Goal: Task Accomplishment & Management: Manage account settings

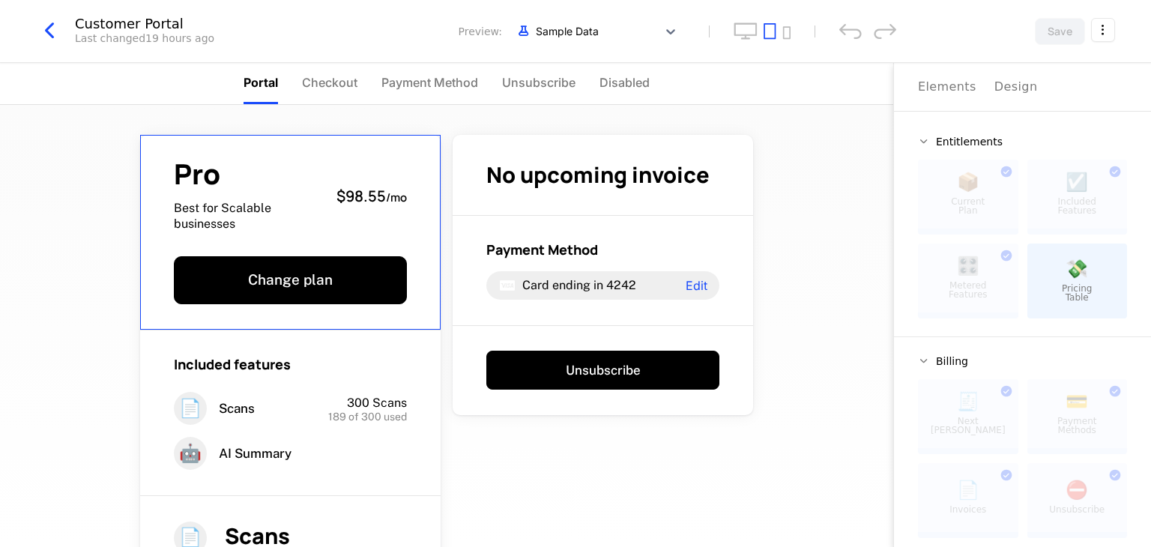
scroll to position [92, 0]
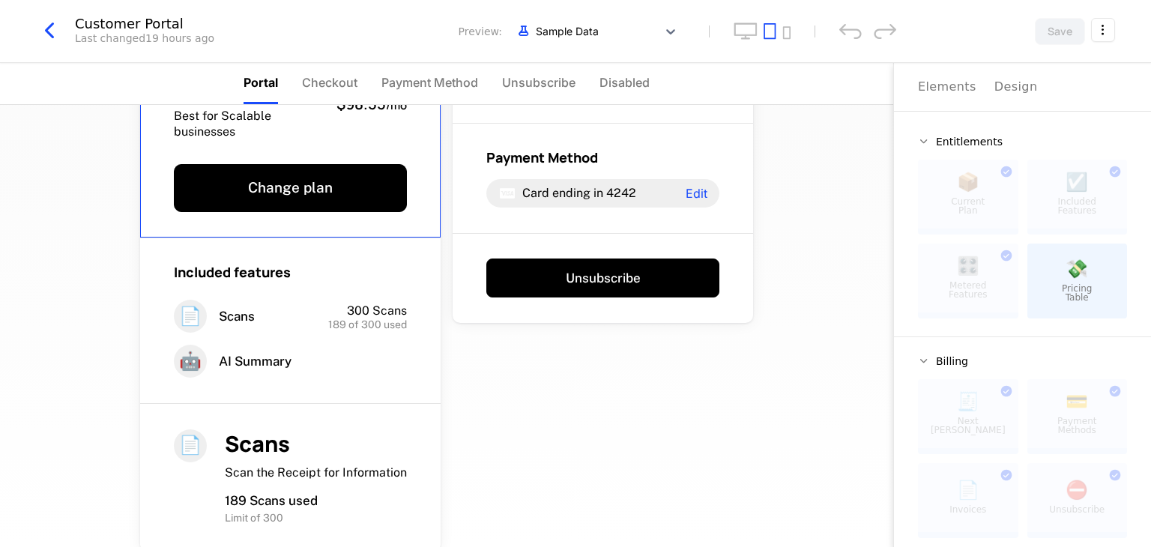
click at [48, 26] on icon "button" at bounding box center [49, 30] width 27 height 27
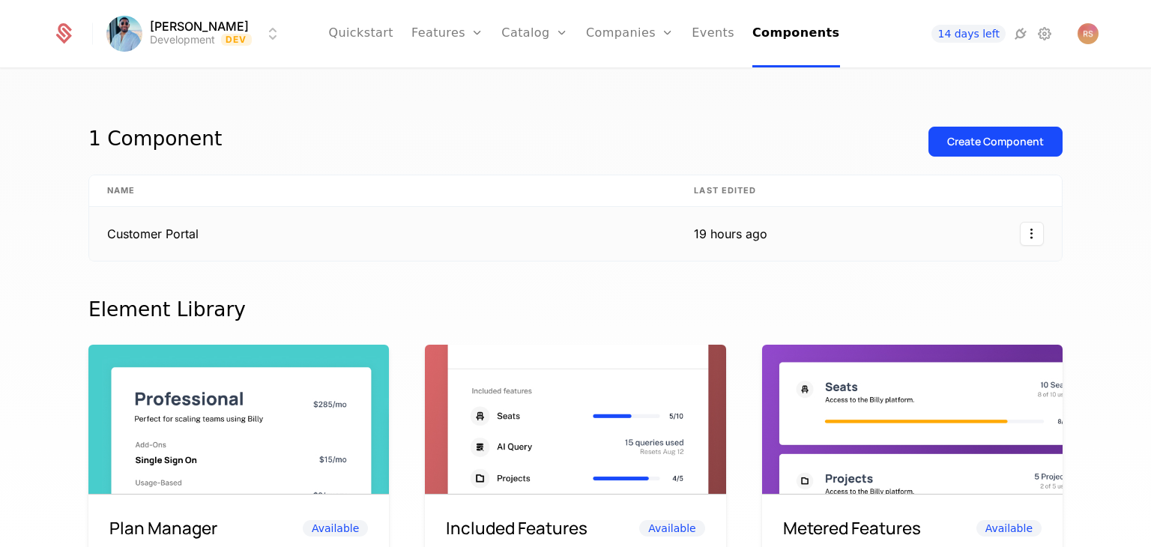
click at [1021, 243] on html "[PERSON_NAME] Development Dev Quickstart Features Features Flags Catalog Plans …" at bounding box center [575, 273] width 1151 height 547
click at [396, 115] on html "[PERSON_NAME] Development Dev Quickstart Features Features Flags Catalog Plans …" at bounding box center [575, 273] width 1151 height 547
click at [815, 235] on div at bounding box center [924, 234] width 241 height 24
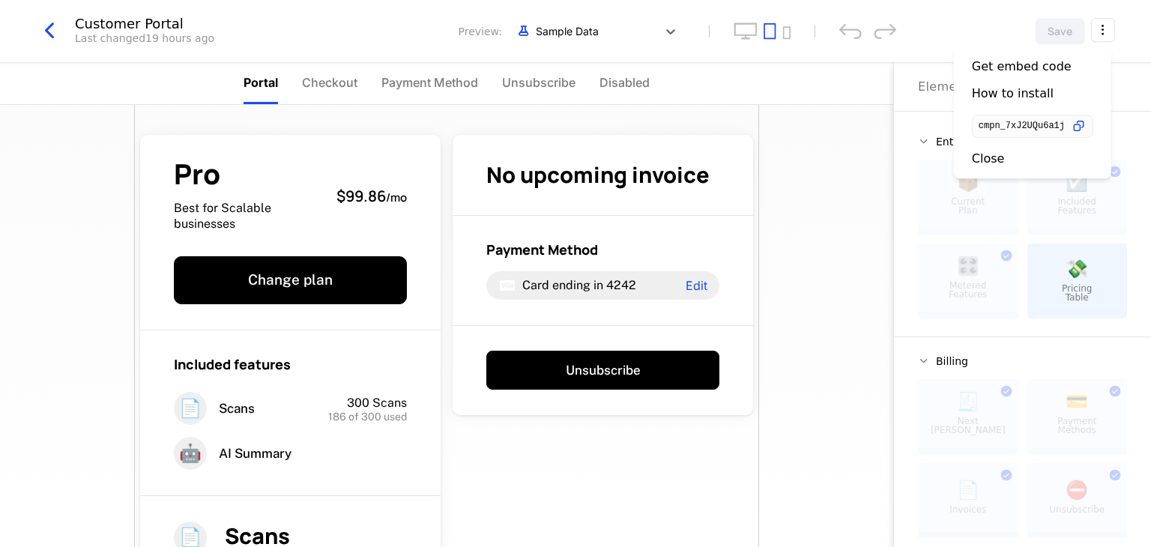
click at [1100, 29] on html "Rahul Sachdeva Development Dev Quickstart Features Features Flags Catalog Plans…" at bounding box center [575, 273] width 1151 height 547
click at [1018, 88] on div "How to install" at bounding box center [1013, 93] width 82 height 15
click at [1097, 39] on html "Rahul Sachdeva Development Dev Quickstart Features Features Flags Catalog Plans…" at bounding box center [575, 273] width 1151 height 547
click at [999, 67] on div "Get embed code" at bounding box center [1022, 66] width 100 height 15
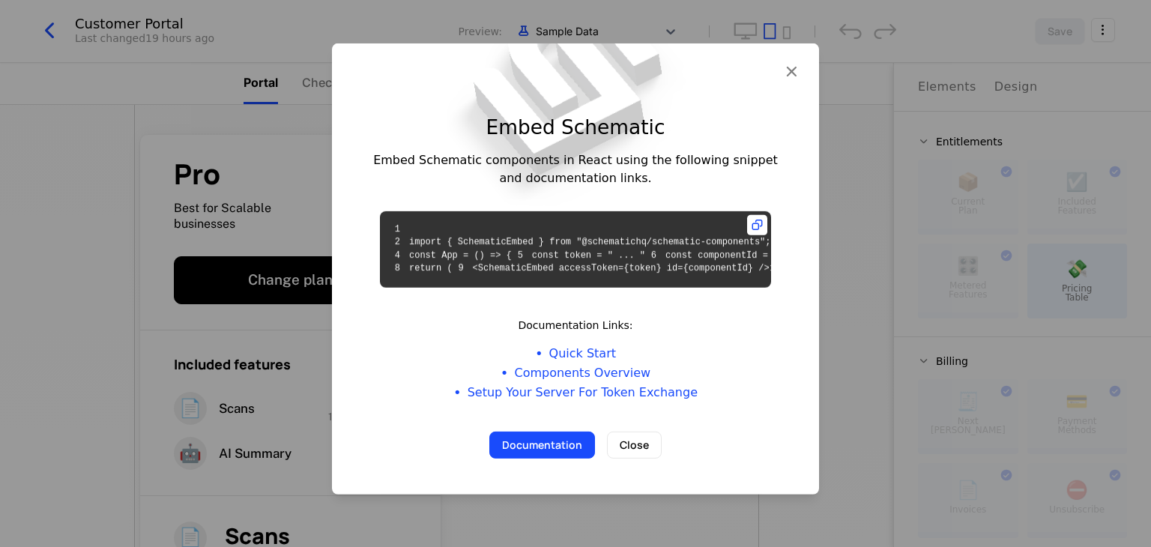
scroll to position [45, 0]
click at [621, 459] on button "Close" at bounding box center [634, 445] width 55 height 27
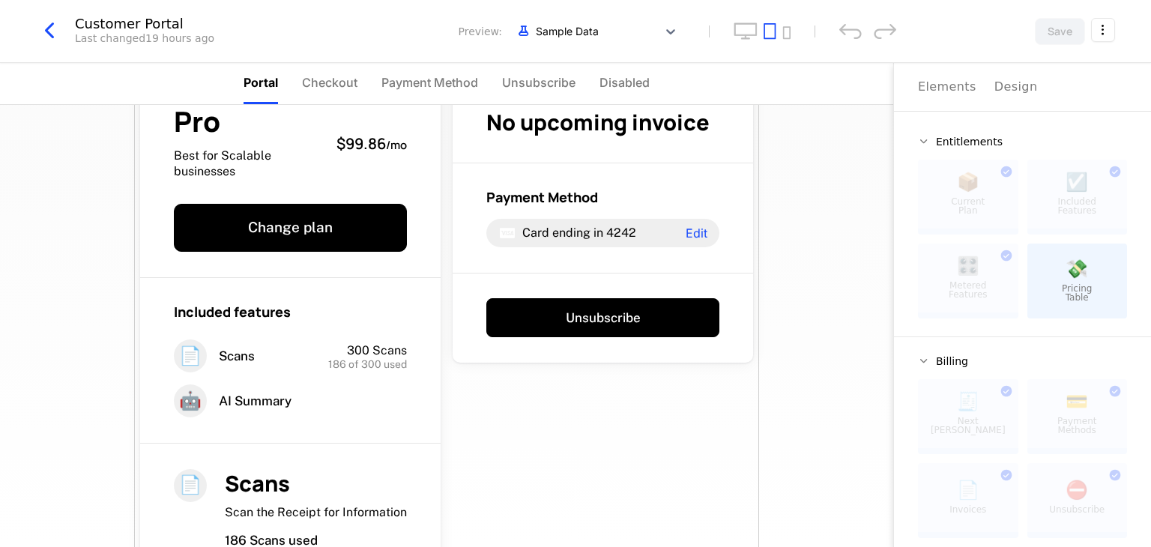
scroll to position [51, 0]
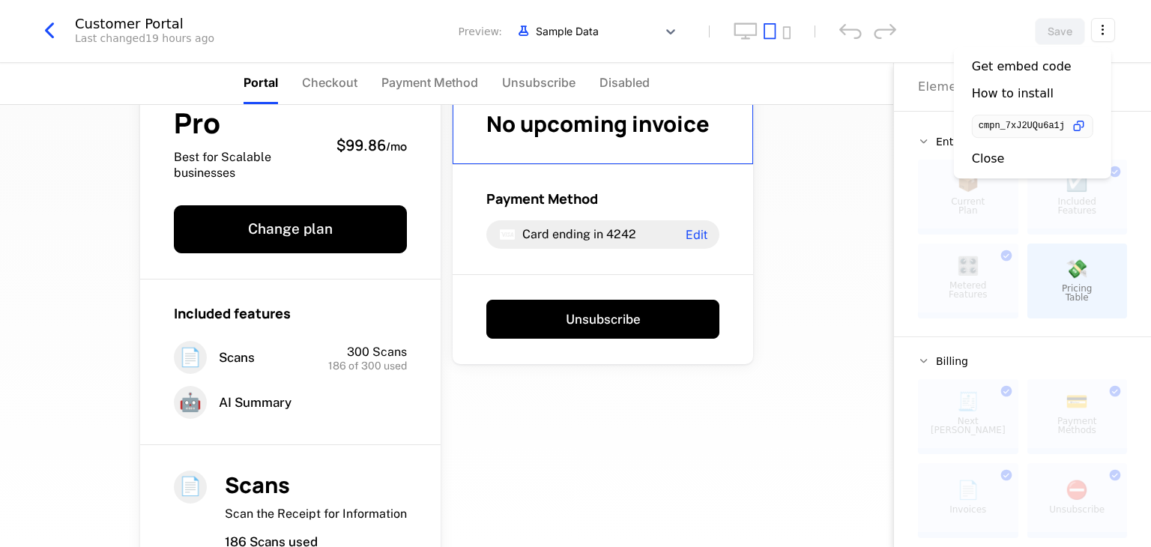
click at [1085, 127] on body "Rahul Sachdeva Development Dev Quickstart Features Features Flags Catalog Plans…" at bounding box center [575, 273] width 1151 height 547
click at [1085, 127] on div "Entitlements 📦 Current Plan This component can only be used once ☑️ Included Fe…" at bounding box center [1022, 405] width 257 height 586
click at [1106, 25] on html "Rahul Sachdeva Development Dev Quickstart Features Features Flags Catalog Plans…" at bounding box center [575, 273] width 1151 height 547
click at [1087, 122] on icon "button" at bounding box center [1079, 126] width 16 height 16
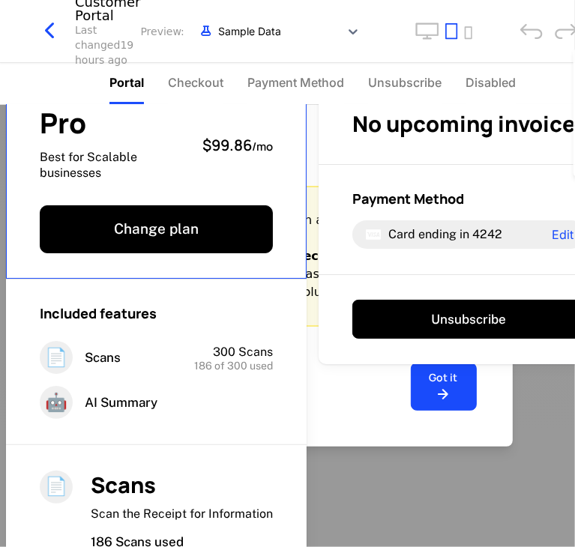
click at [60, 31] on html "Rahul Sachdeva Development Dev Quickstart Features Features Flags Catalog Plans…" at bounding box center [287, 273] width 575 height 547
click at [44, 34] on icon "button" at bounding box center [49, 30] width 27 height 27
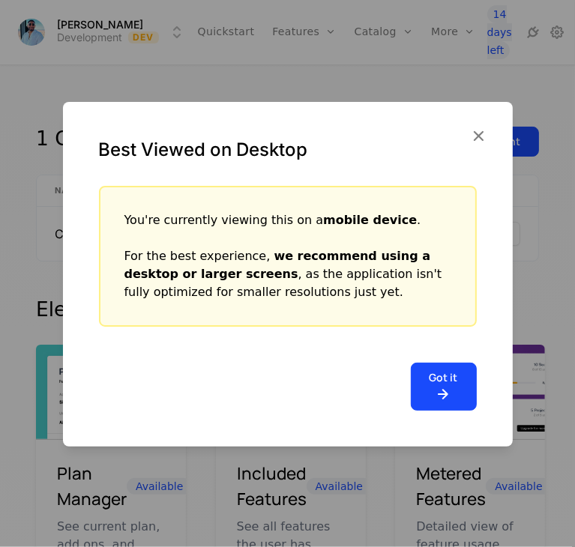
click at [453, 388] on icon at bounding box center [444, 394] width 28 height 18
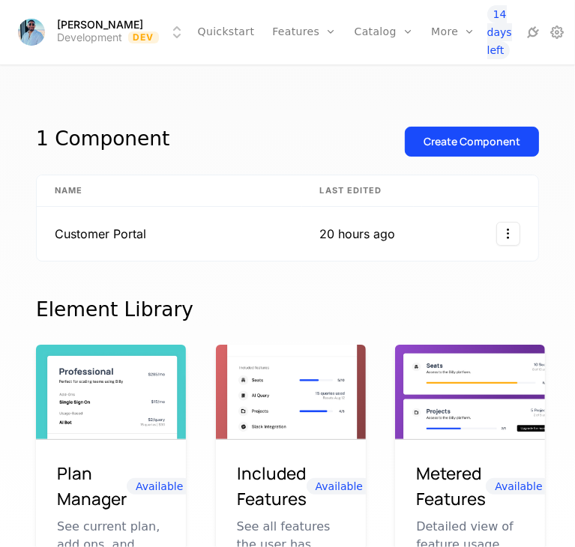
click at [452, 96] on link "Events" at bounding box center [483, 95] width 69 height 10
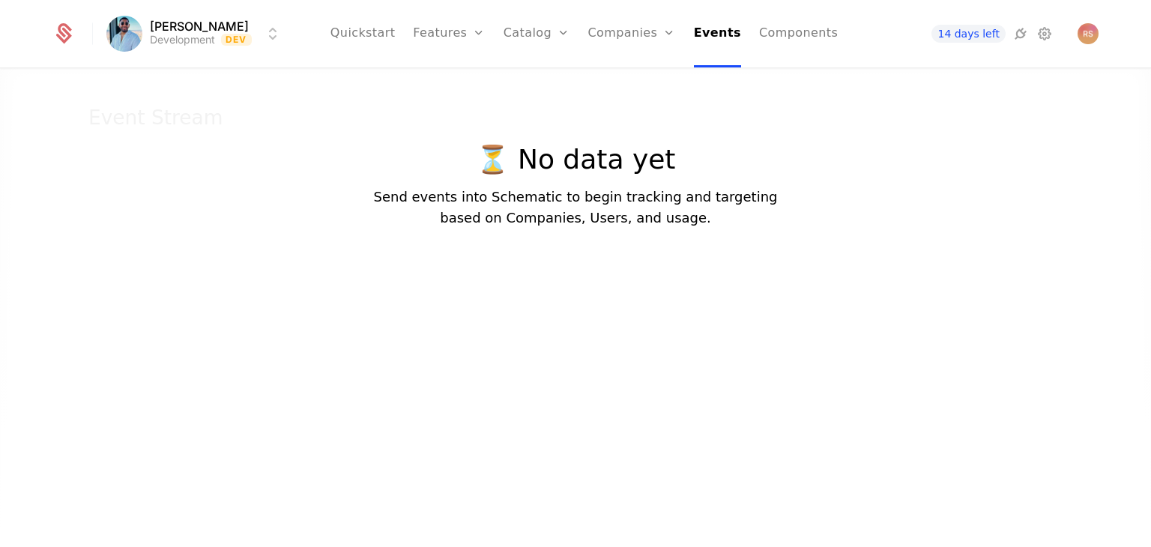
click at [955, 37] on span "14 days left" at bounding box center [968, 34] width 73 height 18
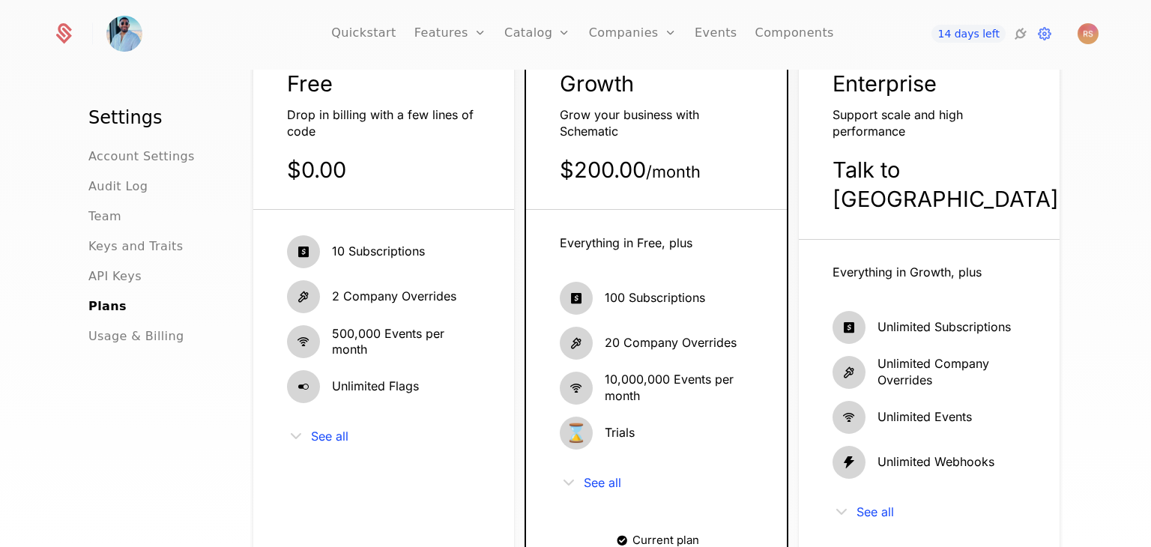
scroll to position [117, 0]
click at [305, 298] on icon at bounding box center [303, 296] width 33 height 33
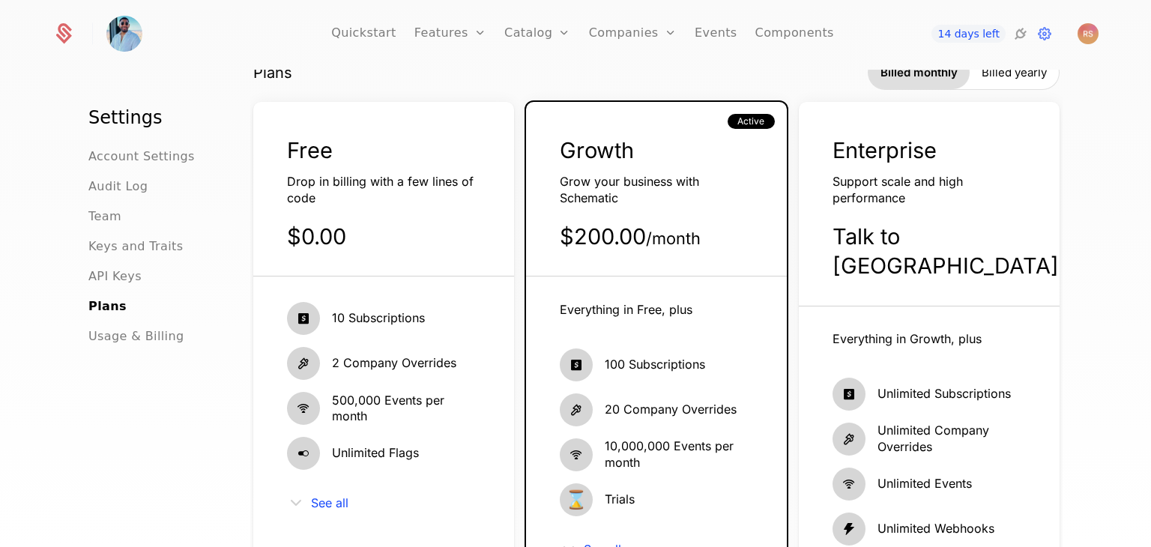
scroll to position [56, 0]
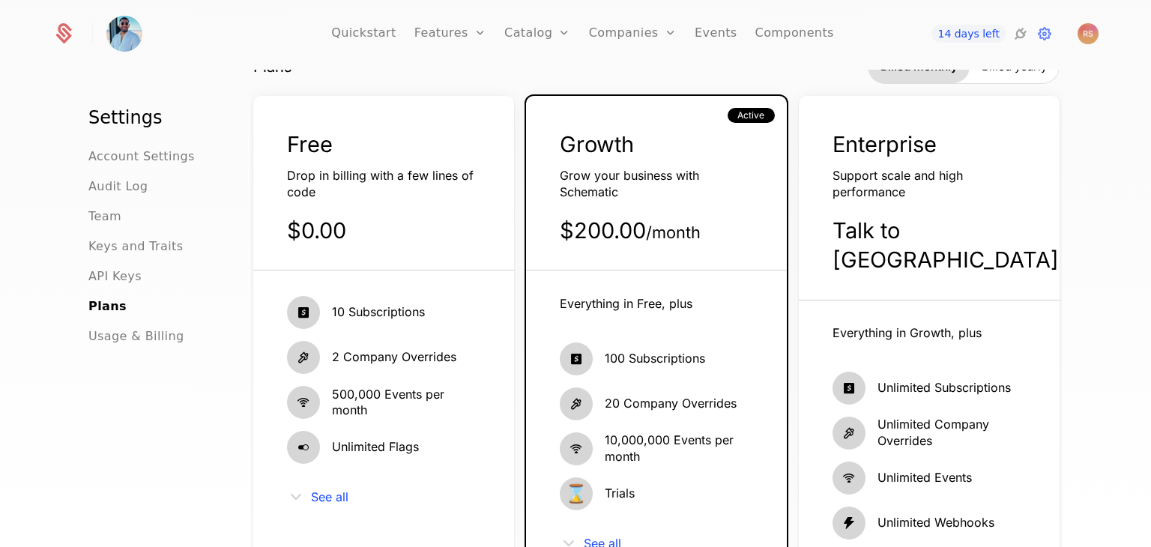
click at [309, 192] on span "Drop in billing with a few lines of code" at bounding box center [380, 183] width 187 height 31
click at [142, 337] on span "Usage & Billing" at bounding box center [136, 337] width 96 height 18
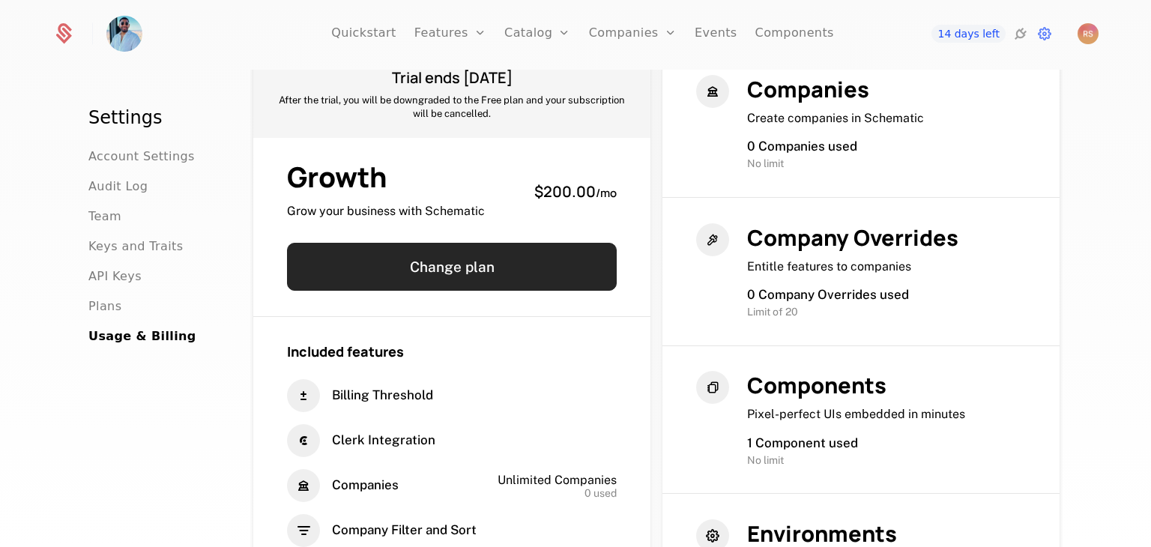
scroll to position [66, 0]
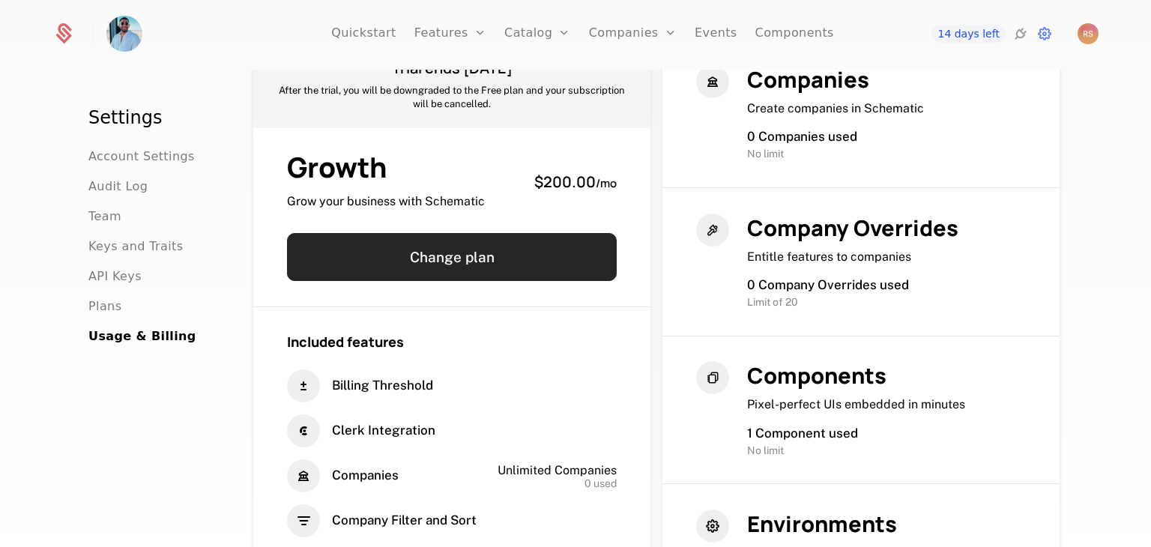
click at [445, 235] on button "Change plan" at bounding box center [452, 257] width 330 height 48
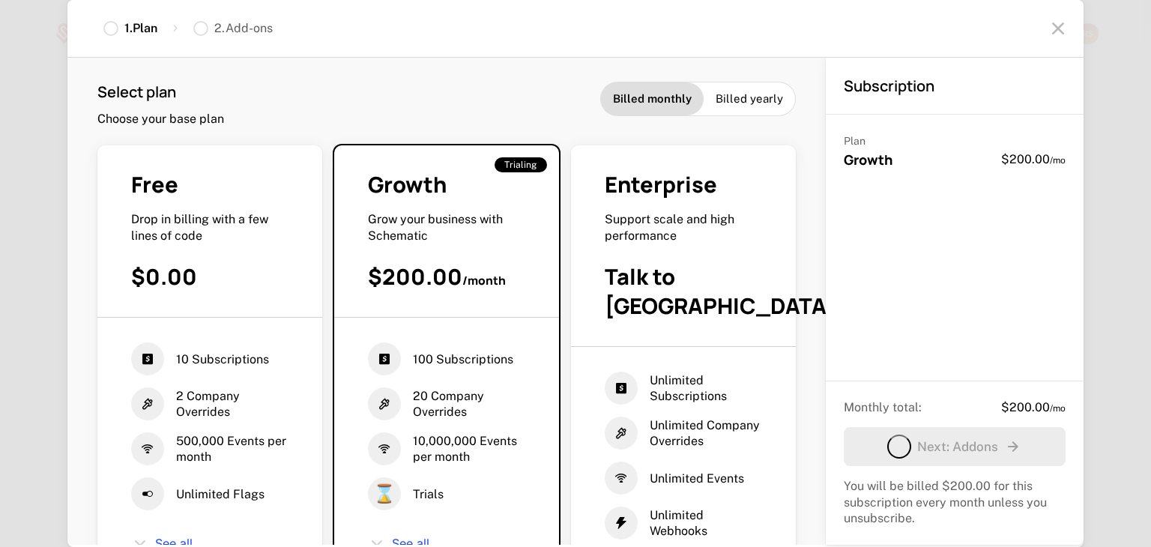
click at [289, 266] on div "$0.00" at bounding box center [209, 276] width 157 height 29
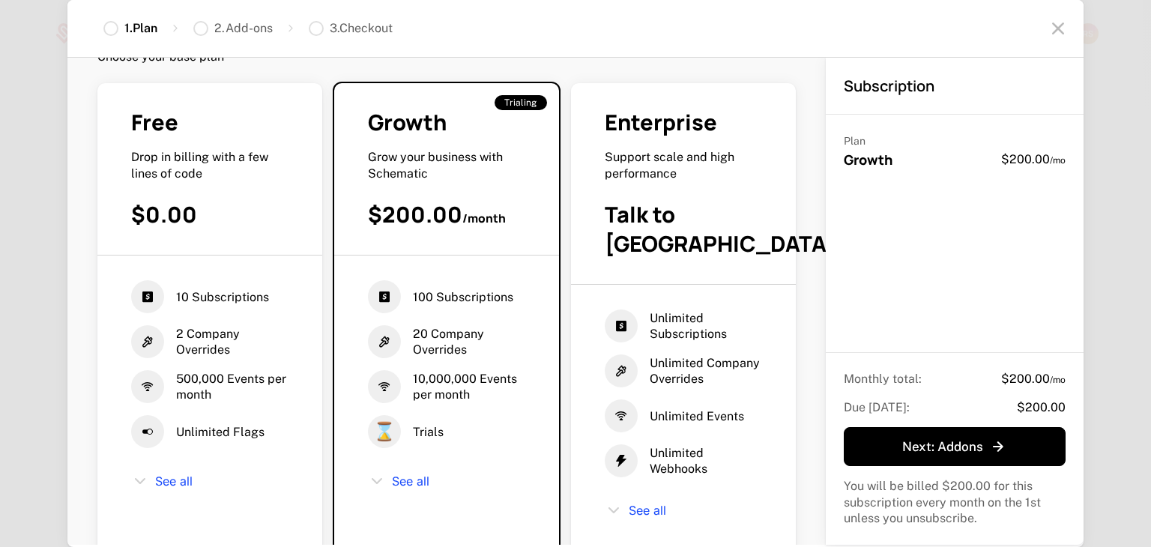
scroll to position [63, 0]
click at [525, 280] on div "100 Subscriptions" at bounding box center [446, 296] width 157 height 33
click at [289, 210] on div "$0.00" at bounding box center [209, 213] width 157 height 29
click at [321, 226] on div "Free Drop in billing with a few lines of code $0.00" at bounding box center [209, 180] width 225 height 147
click at [238, 214] on div "Free Drop in billing with a few lines of code $0.00" at bounding box center [209, 180] width 225 height 147
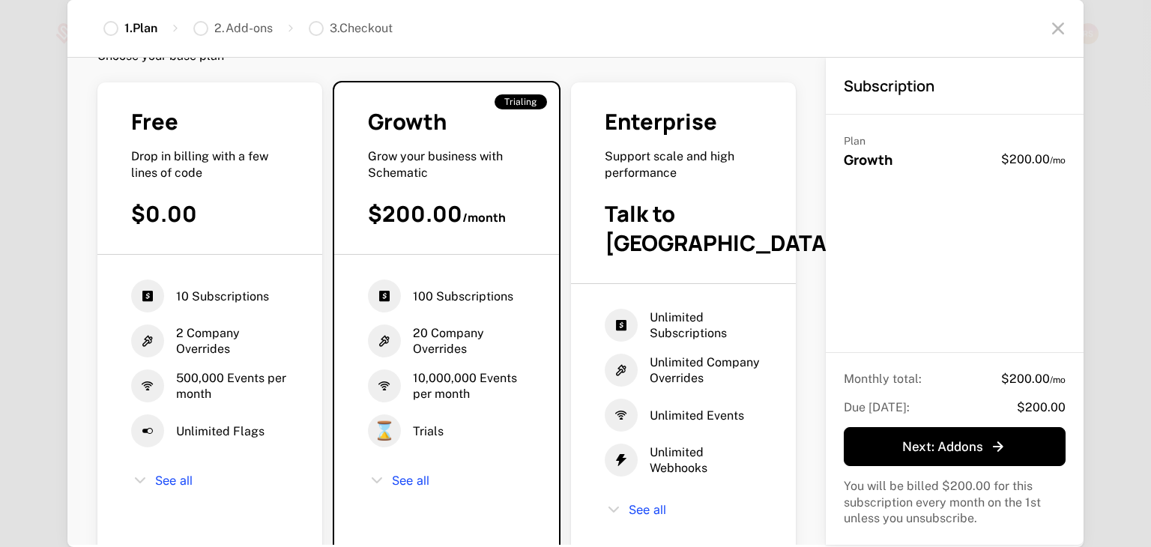
click at [238, 214] on div "Free Drop in billing with a few lines of code $0.00" at bounding box center [209, 180] width 225 height 147
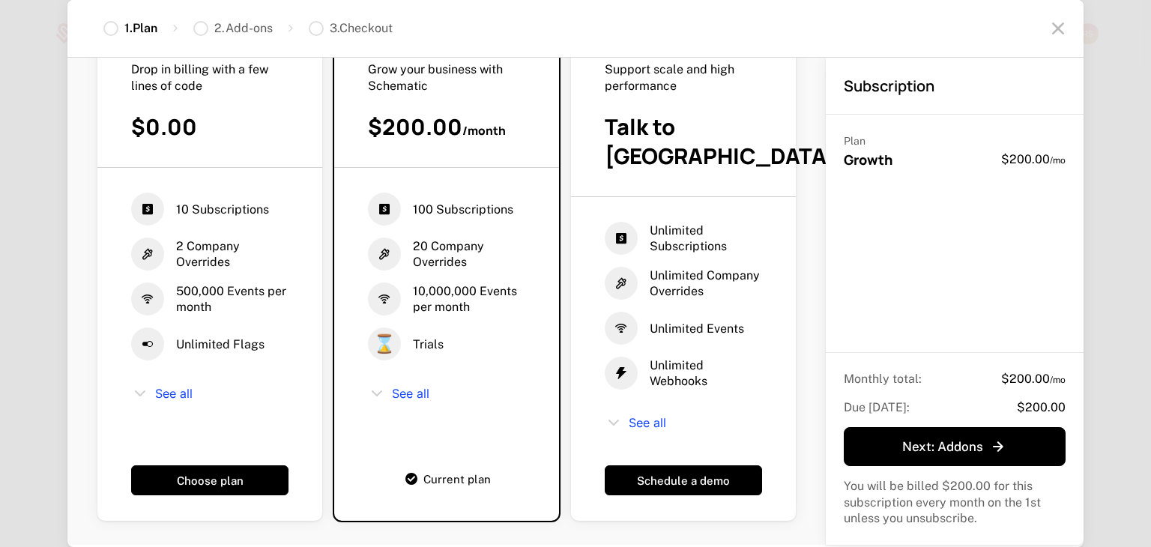
scroll to position [174, 0]
click at [262, 466] on button "Choose plan" at bounding box center [209, 481] width 157 height 30
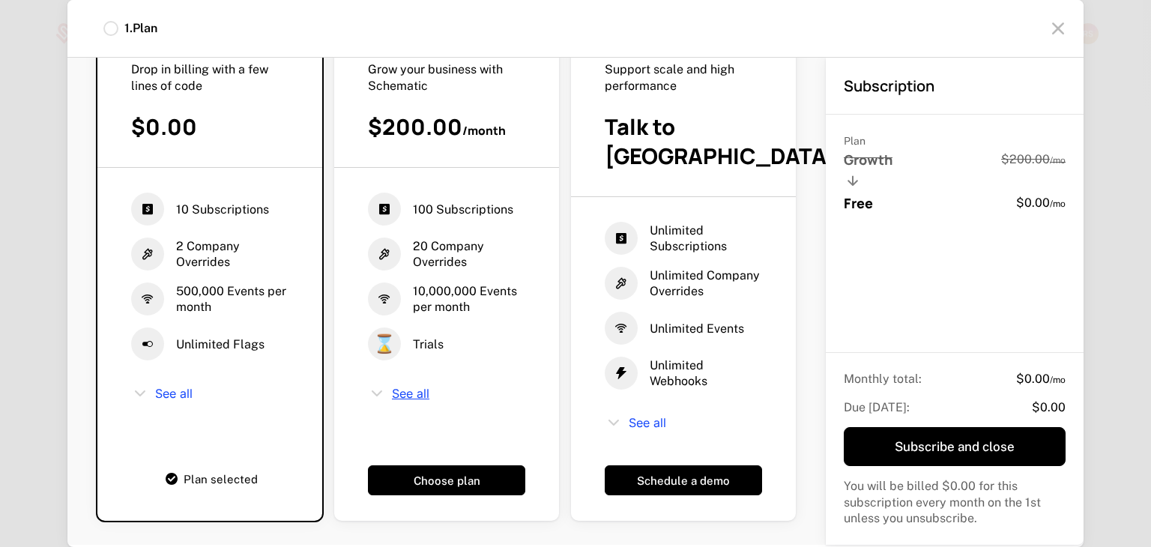
scroll to position [159, 0]
click at [525, 328] on div "⌛ Trials" at bounding box center [446, 344] width 157 height 33
click at [513, 202] on span "100 Subscriptions" at bounding box center [463, 210] width 100 height 16
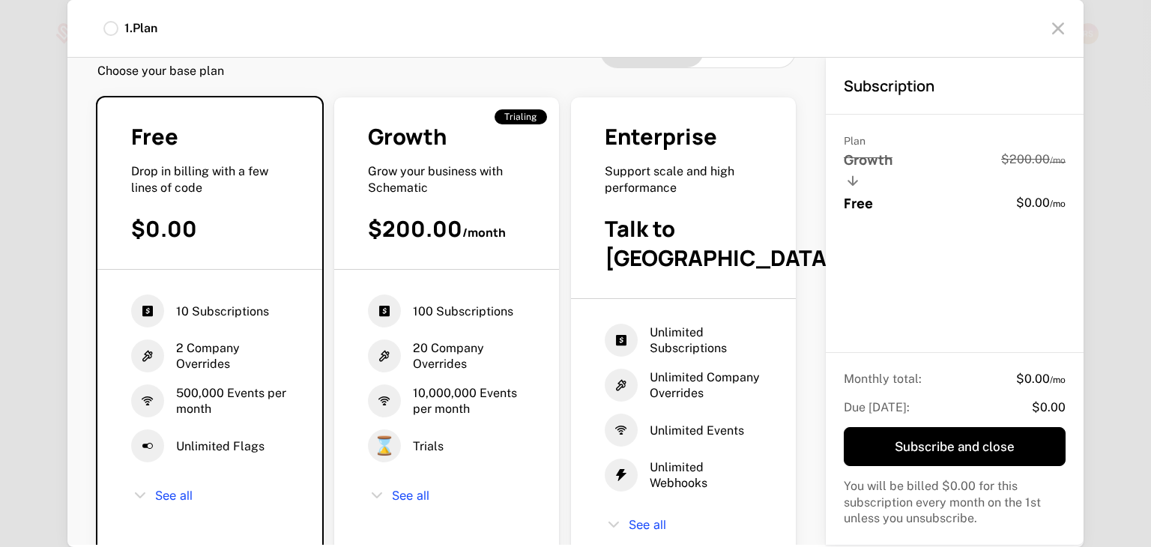
scroll to position [47, 0]
click at [525, 145] on div "Growth" at bounding box center [446, 137] width 157 height 29
click at [525, 139] on div "Growth" at bounding box center [446, 137] width 157 height 29
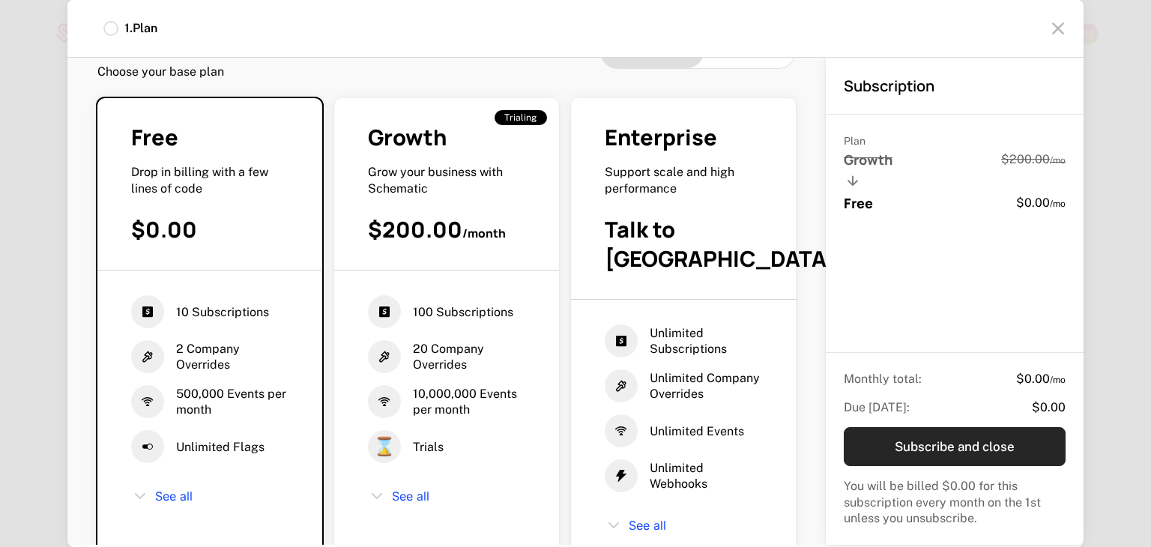
click at [922, 439] on button "Subscribe and close" at bounding box center [955, 446] width 222 height 39
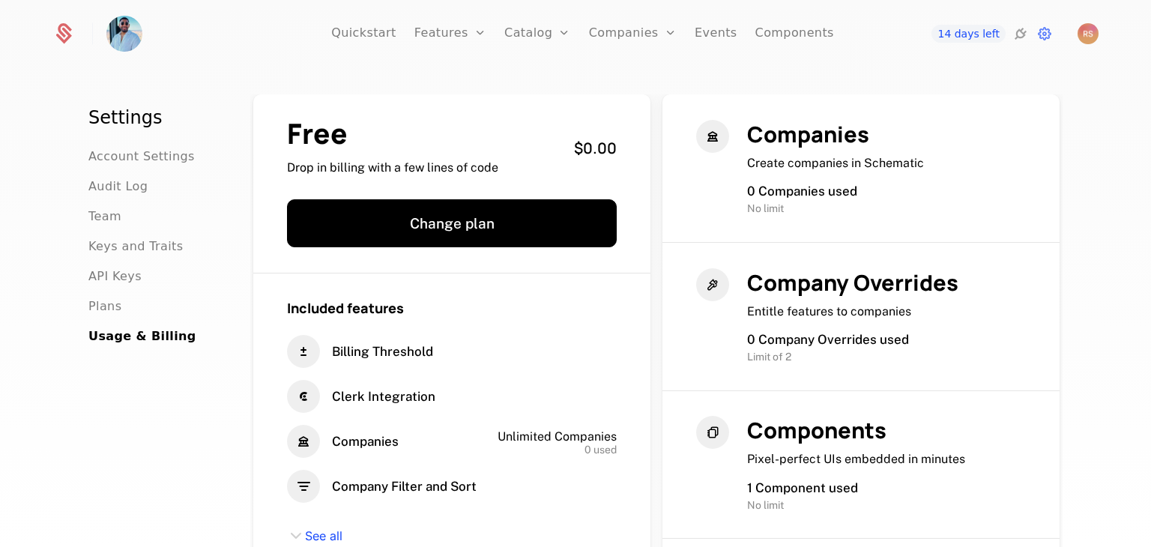
scroll to position [5, 0]
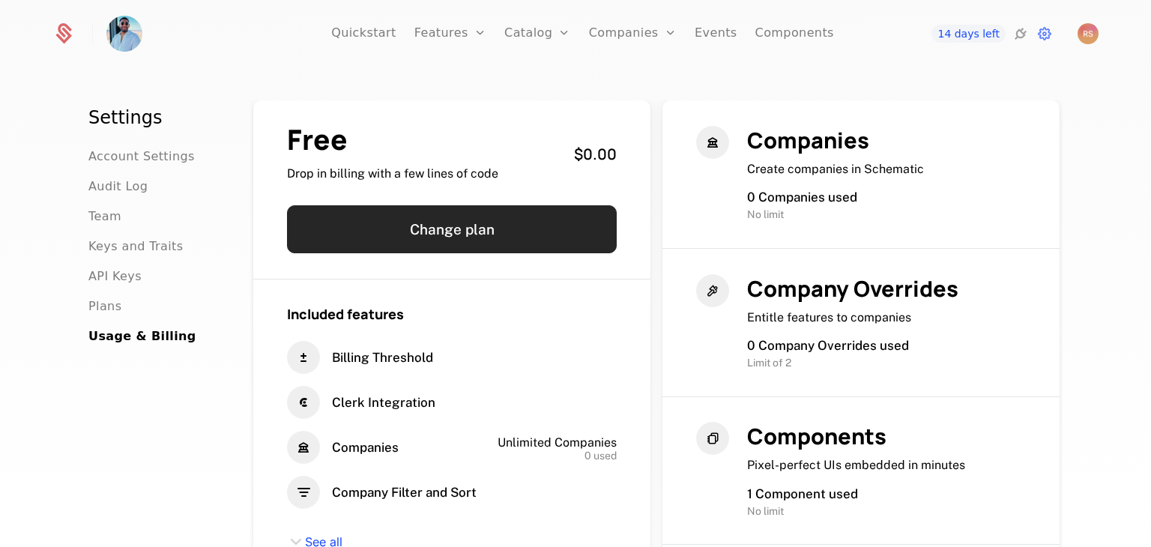
click at [534, 235] on button "Change plan" at bounding box center [452, 229] width 330 height 48
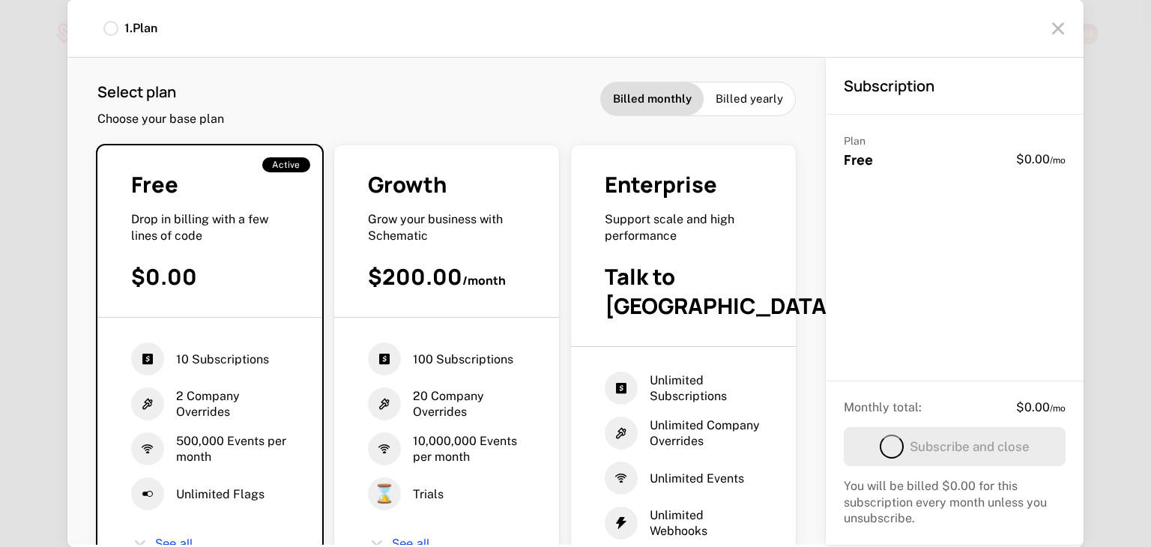
scroll to position [126, 0]
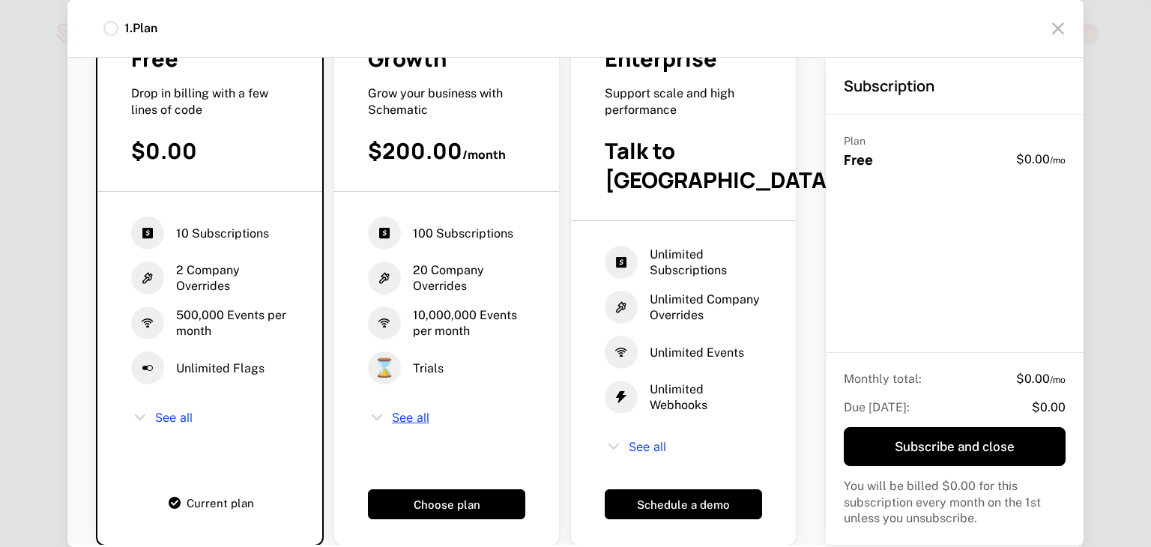
click at [430, 412] on span "See all" at bounding box center [410, 418] width 37 height 12
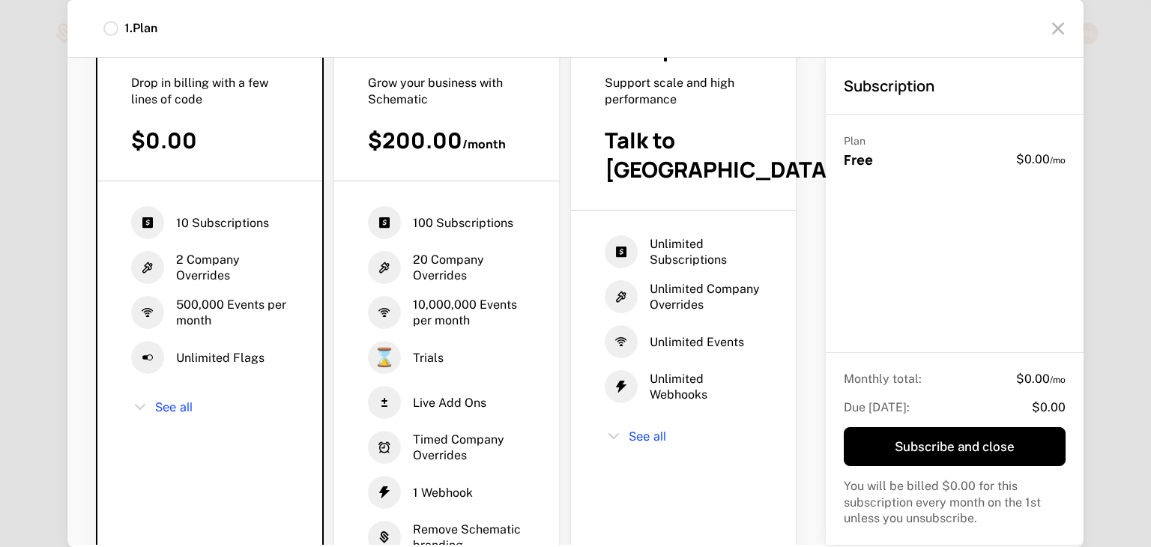
scroll to position [0, 0]
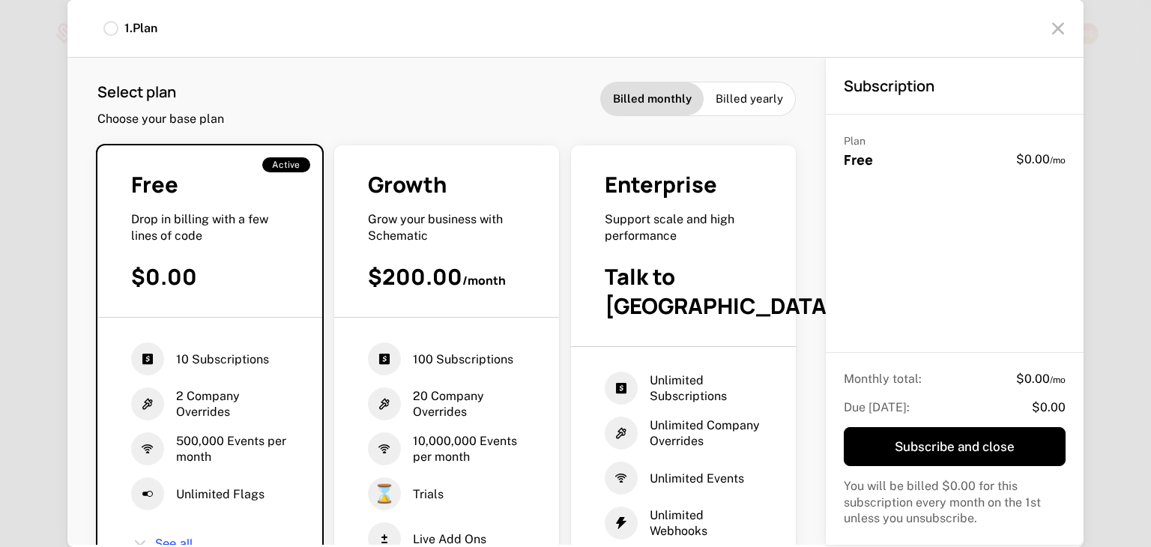
click at [1060, 28] on icon at bounding box center [1058, 28] width 24 height 24
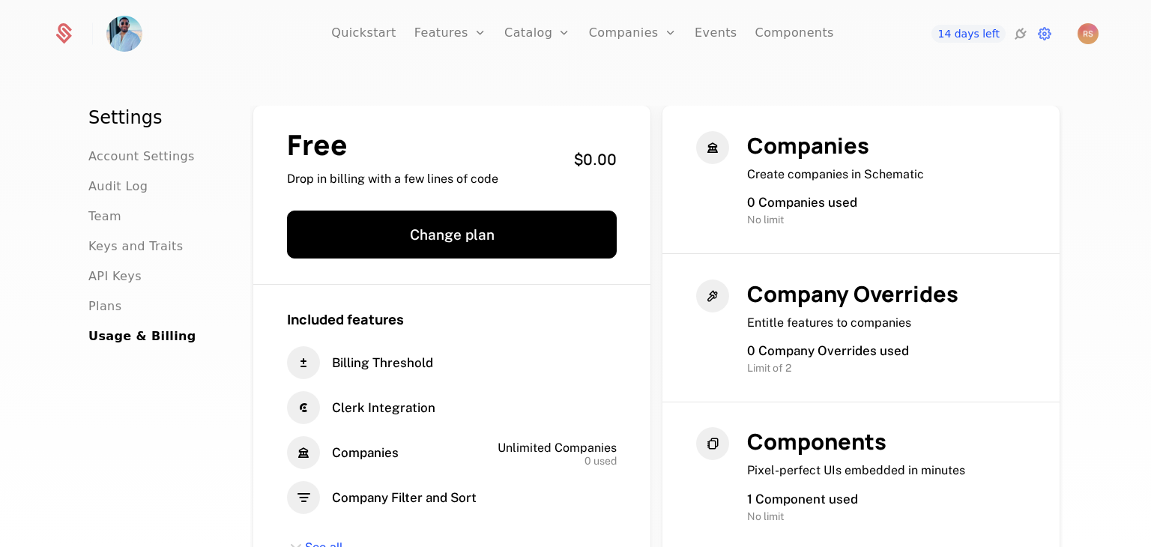
click at [105, 298] on span "Plans" at bounding box center [104, 307] width 33 height 18
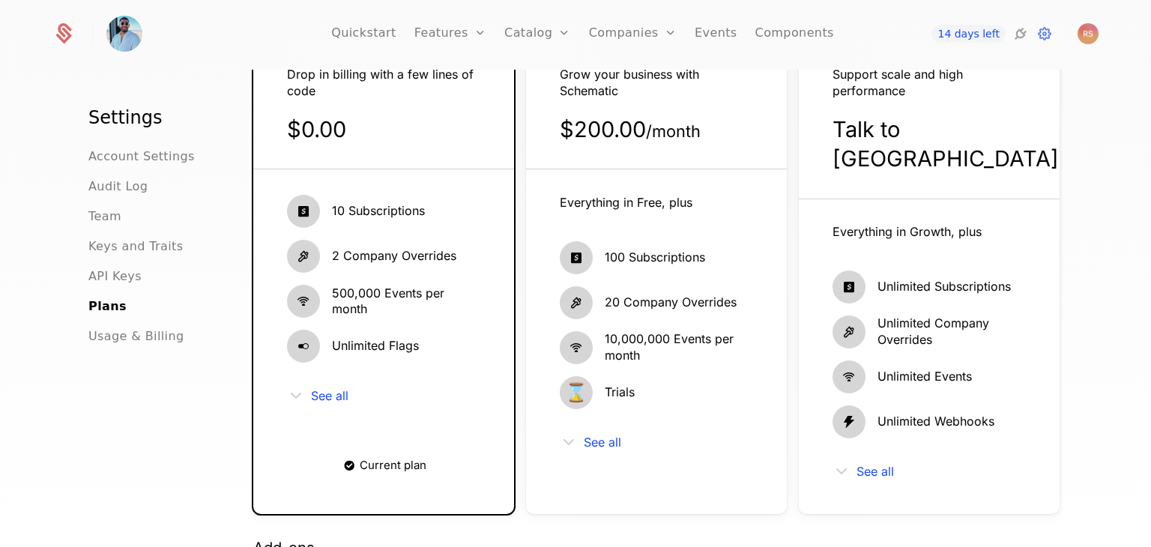
scroll to position [162, 0]
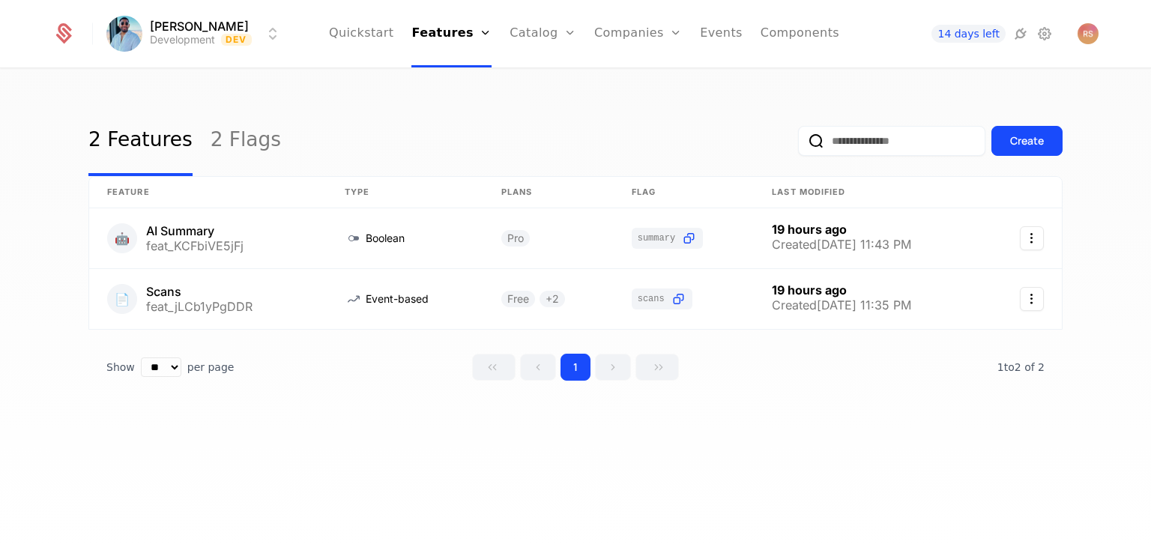
click at [1043, 19] on div "Rahul Sachdeva Development Dev Quickstart Features Features Flags Catalog Plans…" at bounding box center [575, 33] width 1046 height 67
click at [1042, 31] on icon at bounding box center [1045, 34] width 18 height 18
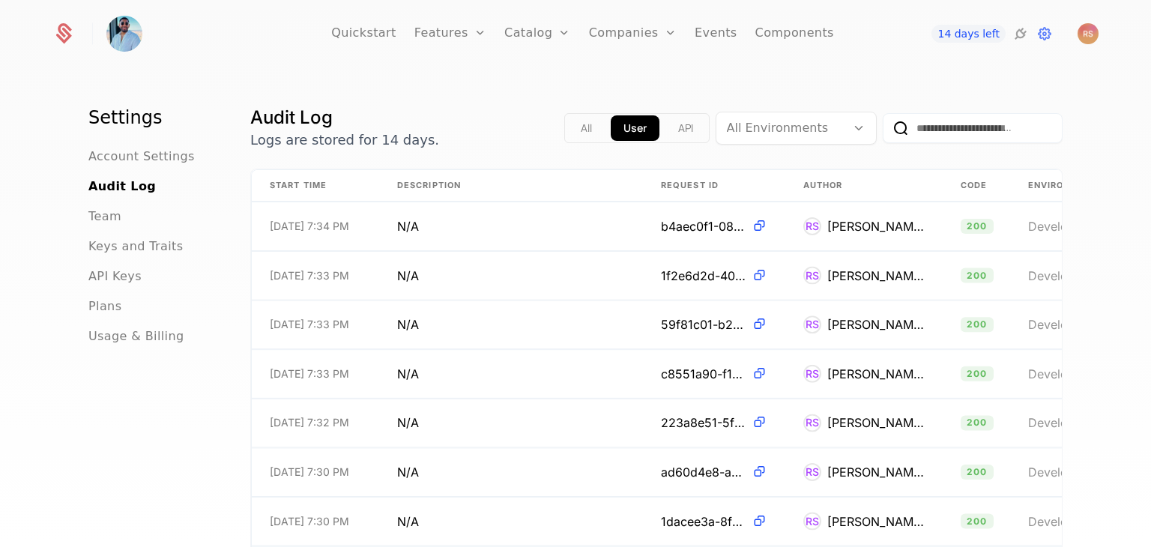
click at [101, 268] on span "API Keys" at bounding box center [114, 277] width 53 height 18
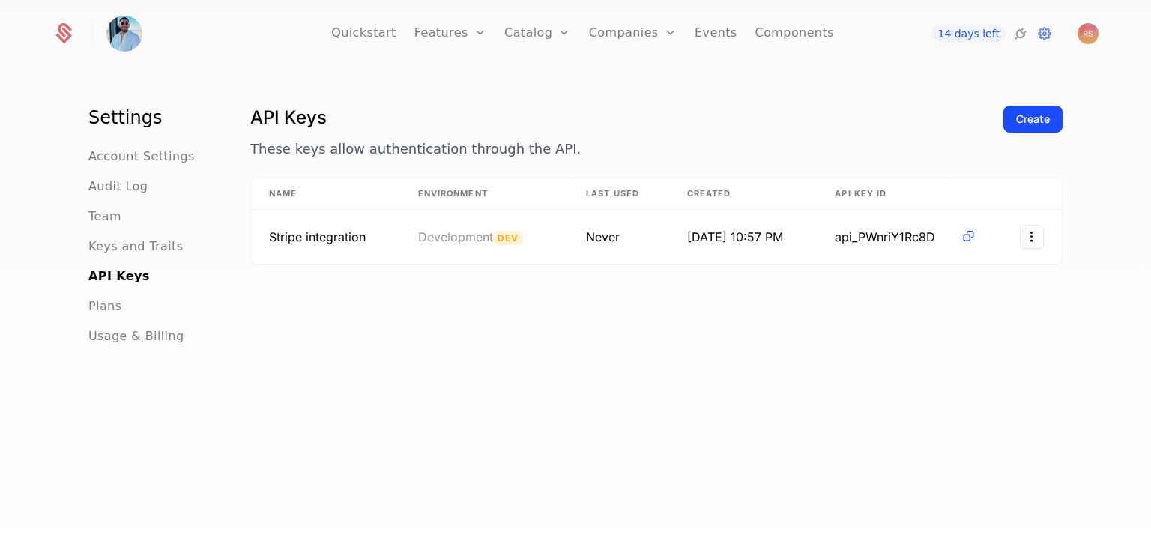
click at [579, 292] on div "API Keys These keys allow authentication through the API. Create Name Environme…" at bounding box center [656, 331] width 813 height 450
click at [962, 234] on icon at bounding box center [969, 237] width 16 height 16
click at [300, 241] on span "Stripe integration" at bounding box center [317, 236] width 97 height 15
click at [282, 235] on span "Stripe integration" at bounding box center [317, 236] width 97 height 15
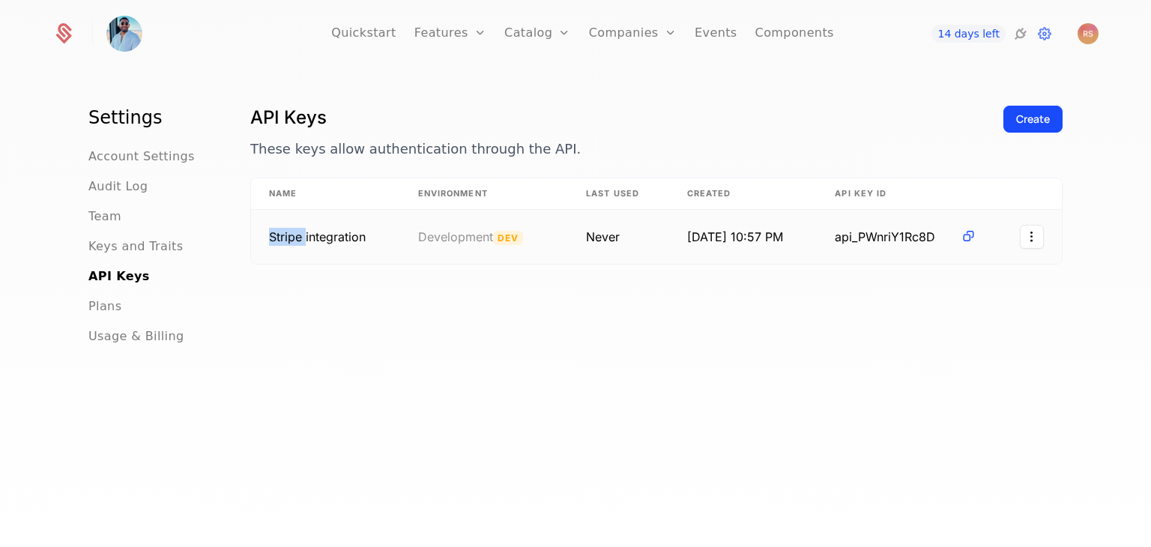
click at [282, 235] on span "Stripe integration" at bounding box center [317, 236] width 97 height 15
click at [1016, 236] on html "Quickstart Features Features Flags Catalog Plans Add Ons Credits Configuration …" at bounding box center [575, 273] width 1151 height 547
click at [669, 285] on html "Quickstart Features Features Flags Catalog Plans Add Ons Credits Configuration …" at bounding box center [575, 273] width 1151 height 547
click at [1025, 123] on div "Create" at bounding box center [1033, 119] width 34 height 15
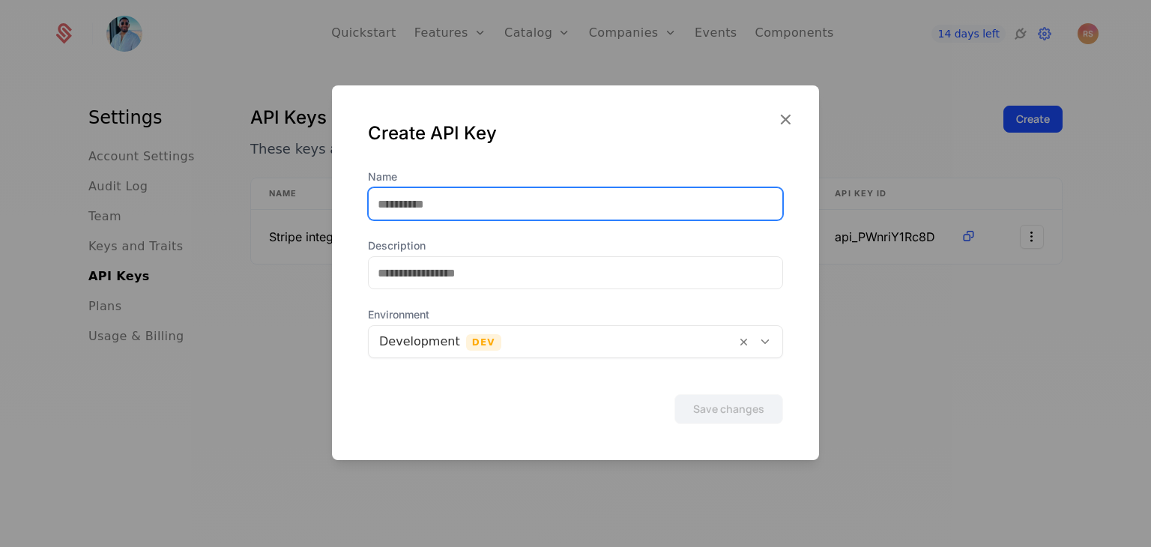
click at [681, 190] on input "Name" at bounding box center [576, 203] width 414 height 31
type input "******"
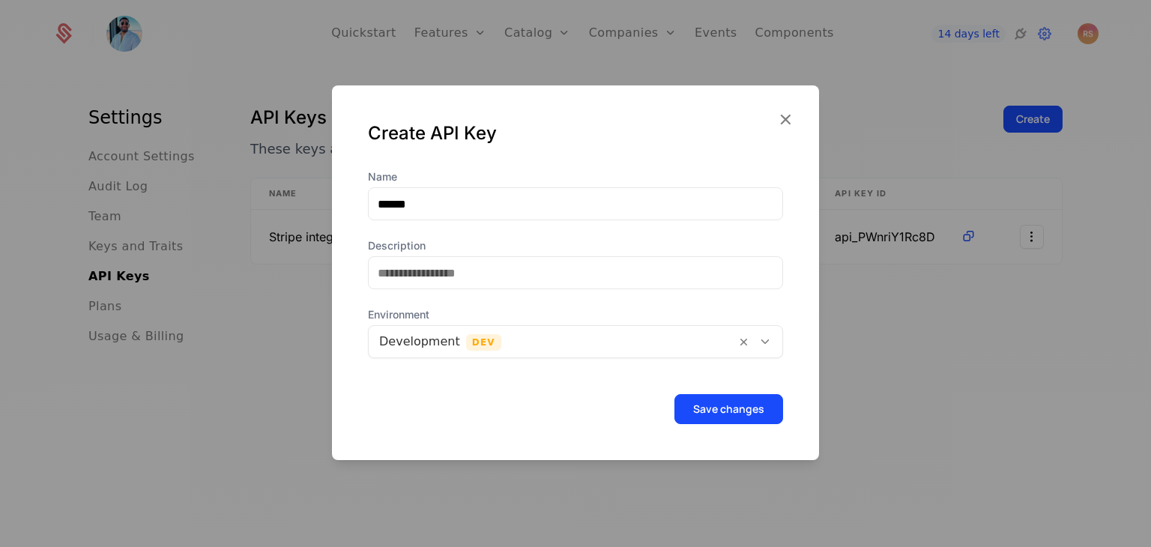
click at [696, 404] on button "Save changes" at bounding box center [729, 409] width 109 height 30
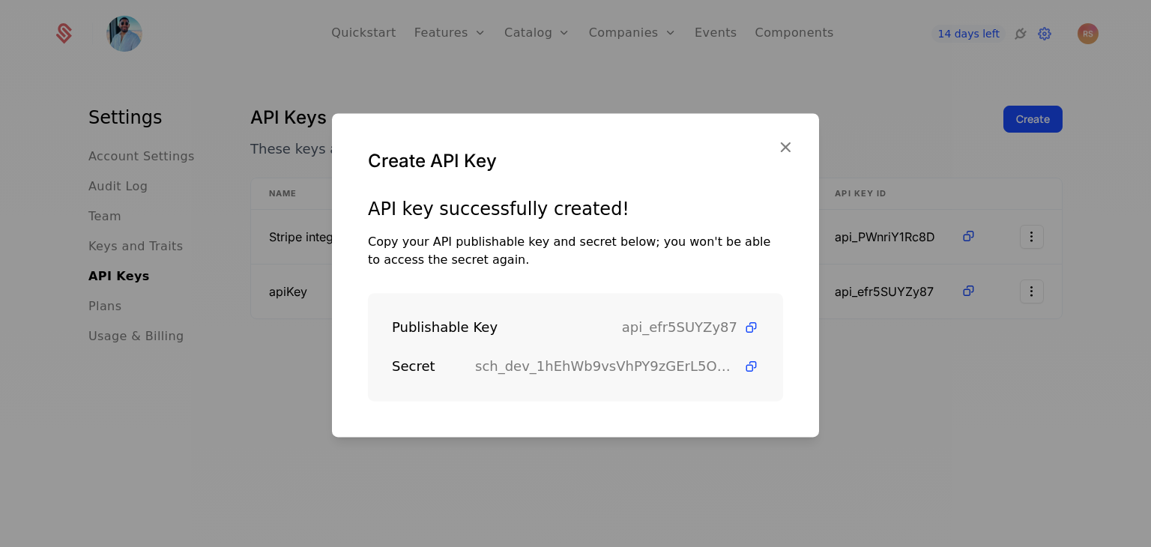
click at [738, 368] on span at bounding box center [749, 367] width 22 height 16
click at [744, 368] on icon at bounding box center [752, 367] width 16 height 16
click at [744, 367] on icon at bounding box center [752, 367] width 16 height 16
click at [744, 365] on icon at bounding box center [752, 367] width 16 height 16
click at [744, 326] on icon at bounding box center [752, 328] width 16 height 16
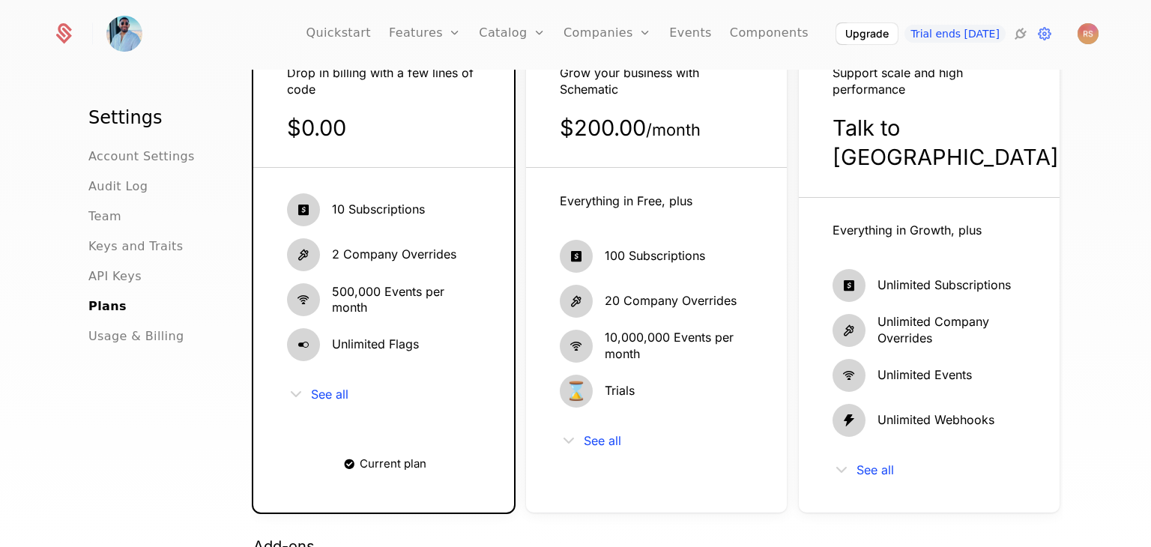
scroll to position [160, 0]
click at [586, 440] on span "See all" at bounding box center [602, 439] width 37 height 12
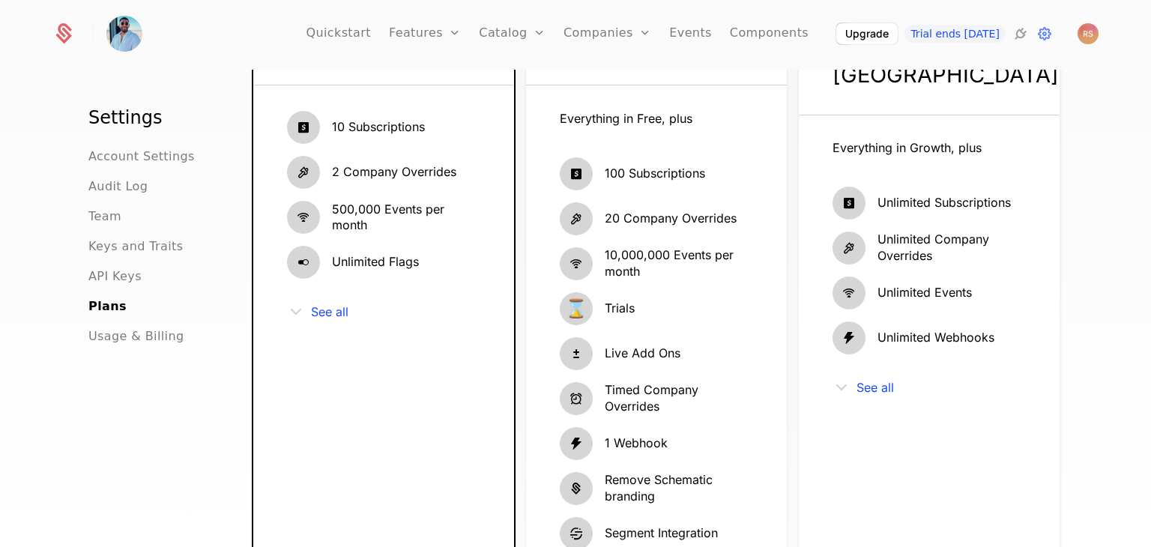
scroll to position [240, 0]
click at [304, 313] on div "See all" at bounding box center [383, 313] width 193 height 18
click at [317, 312] on span "See all" at bounding box center [329, 313] width 37 height 12
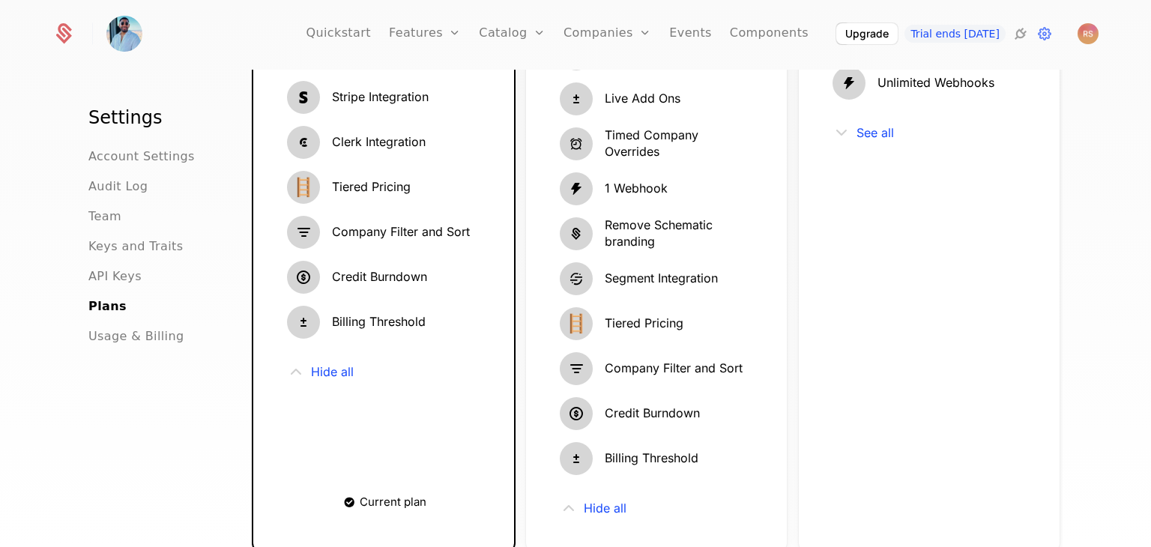
scroll to position [475, 0]
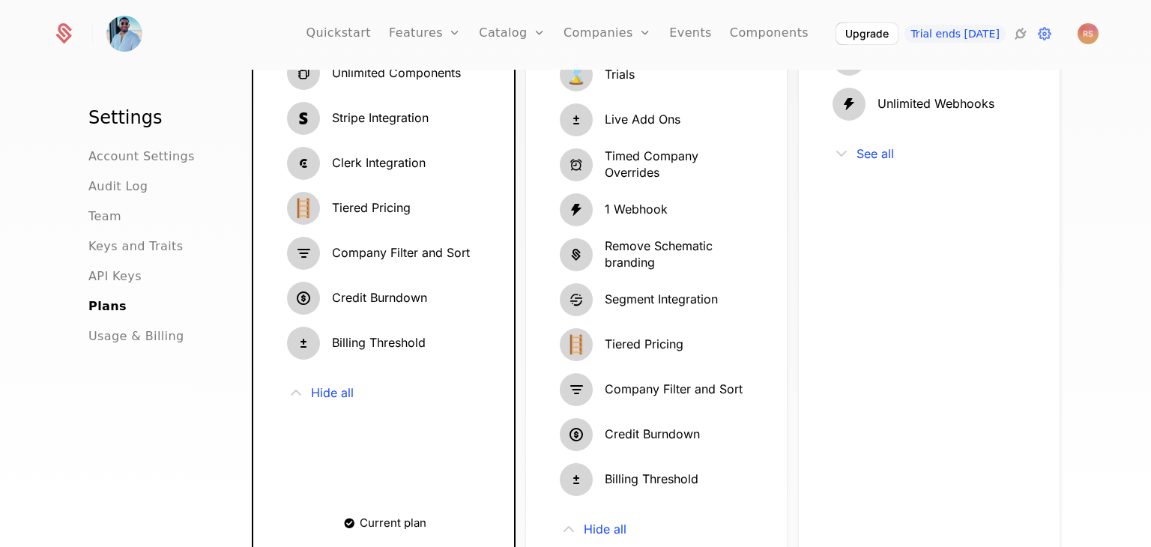
click at [681, 44] on link "Events" at bounding box center [690, 33] width 43 height 67
